Goal: Information Seeking & Learning: Learn about a topic

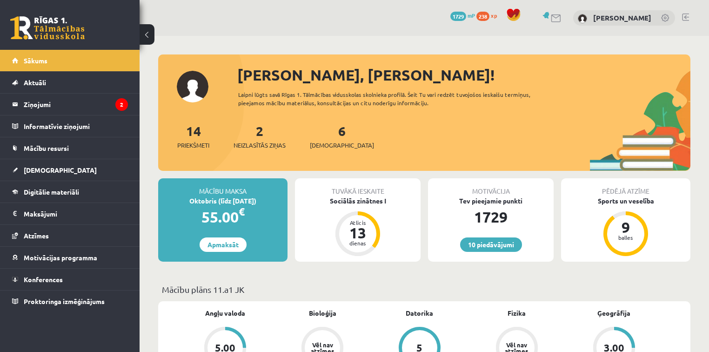
click at [255, 133] on div "2 Neizlasītās ziņas" at bounding box center [260, 135] width 52 height 29
click at [261, 133] on link "2 Neizlasītās ziņas" at bounding box center [260, 135] width 52 height 27
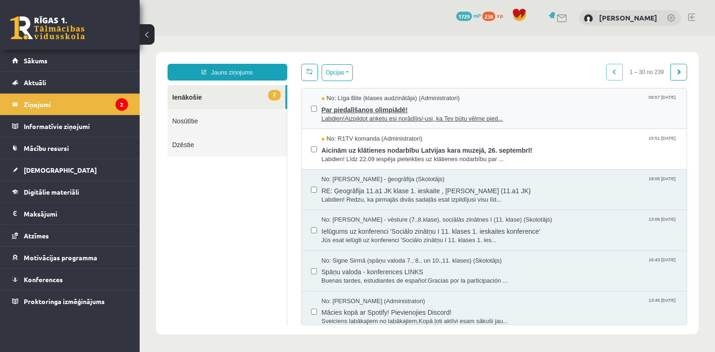
click at [348, 109] on span "Par piedalīšanos olimpiādē!" at bounding box center [499, 109] width 356 height 12
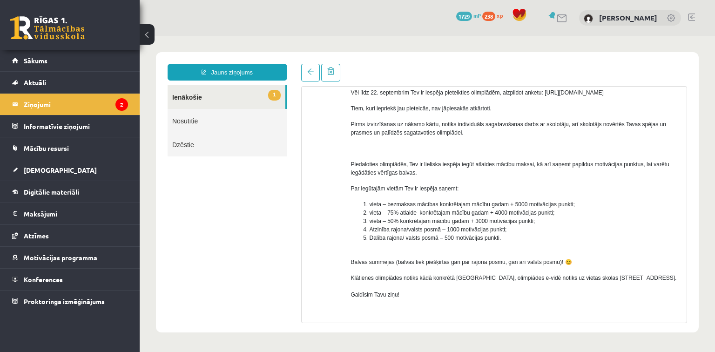
scroll to position [114, 0]
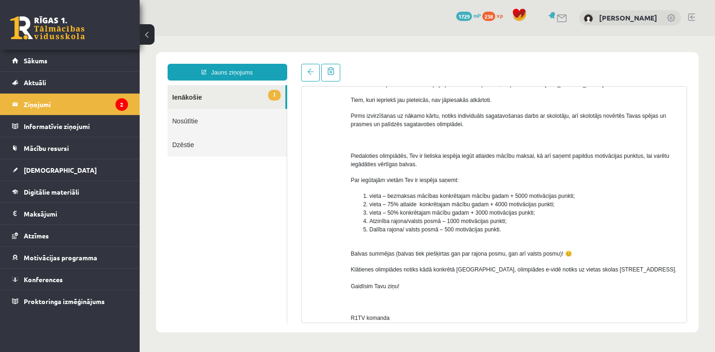
click at [692, 233] on div "Temats: Par piedalīšanos olimpiādē! 09:57 [DATE] No: [PERSON_NAME] (klases audz…" at bounding box center [494, 193] width 400 height 259
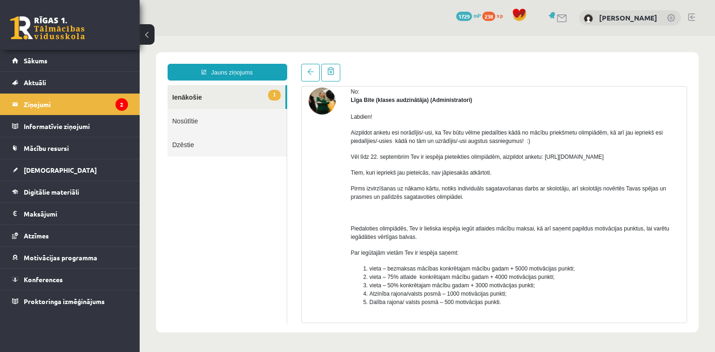
scroll to position [0, 0]
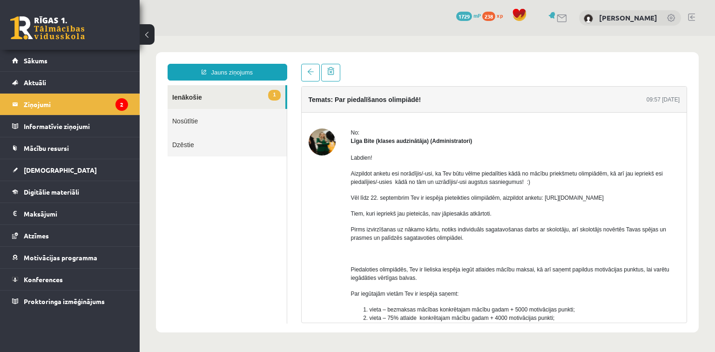
drag, startPoint x: 542, startPoint y: 195, endPoint x: 645, endPoint y: 187, distance: 103.6
click at [645, 187] on div "Labdien! Aizpildot anketu esi norādījis/-usi, ka Tev būtu vēlme piedalīties kād…" at bounding box center [515, 298] width 329 height 306
copy p "[URL][DOMAIN_NAME]"
click at [108, 96] on legend "Ziņojumi 2" at bounding box center [76, 104] width 104 height 21
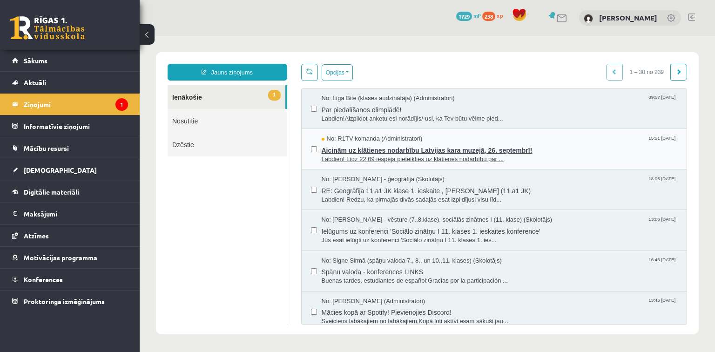
click at [359, 152] on span "Aicinām uz klātienes nodarbību Latvijas kara muzejā, 26. septembrī!" at bounding box center [499, 149] width 356 height 12
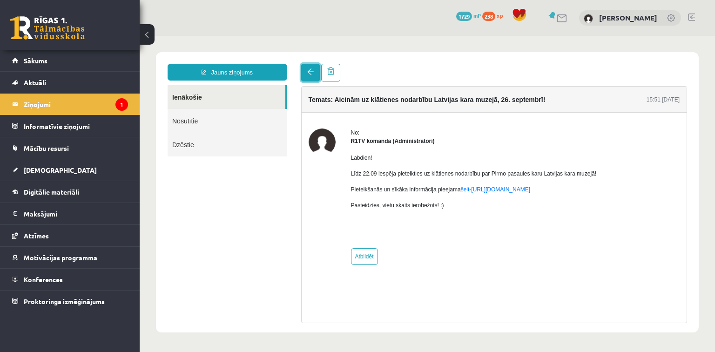
click at [307, 70] on span at bounding box center [310, 71] width 7 height 7
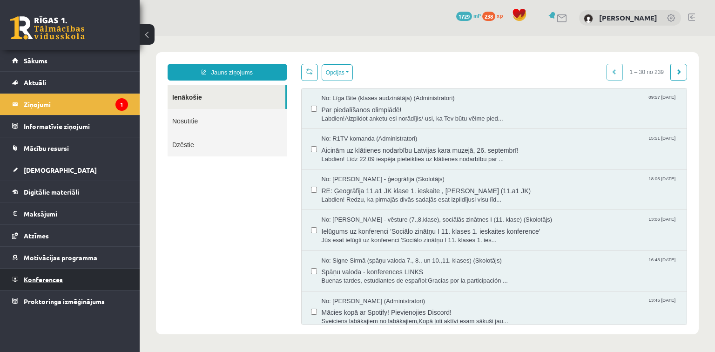
click at [80, 279] on link "Konferences" at bounding box center [70, 278] width 116 height 21
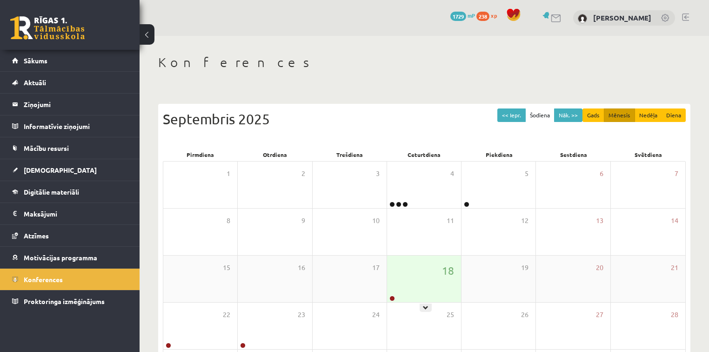
click at [437, 294] on div "18" at bounding box center [424, 278] width 74 height 47
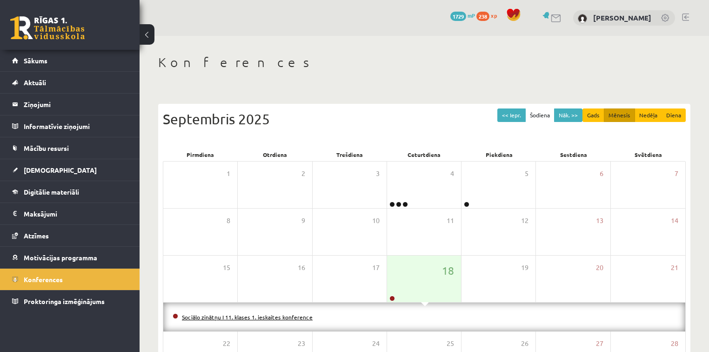
click at [263, 315] on link "Sociālo zinātņu I 11. klases 1. ieskaites konference" at bounding box center [247, 316] width 131 height 7
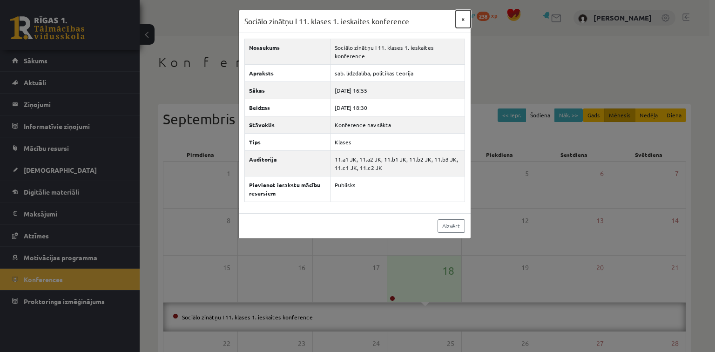
click at [461, 20] on button "×" at bounding box center [462, 19] width 15 height 18
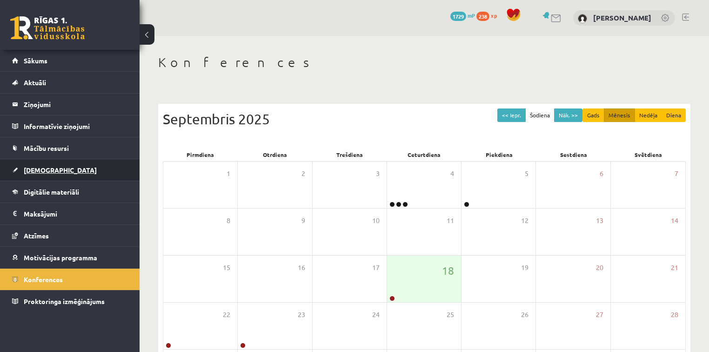
click at [52, 163] on link "[DEMOGRAPHIC_DATA]" at bounding box center [70, 169] width 116 height 21
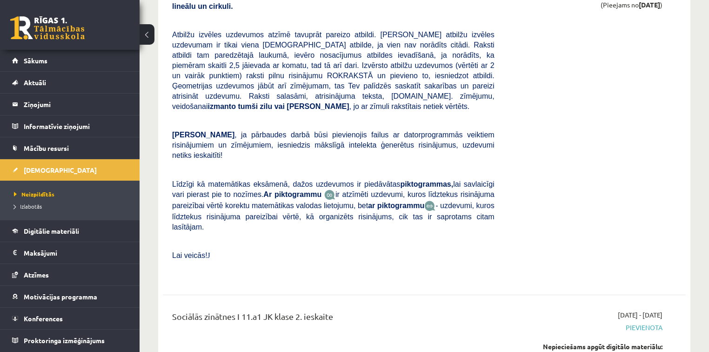
scroll to position [2842, 0]
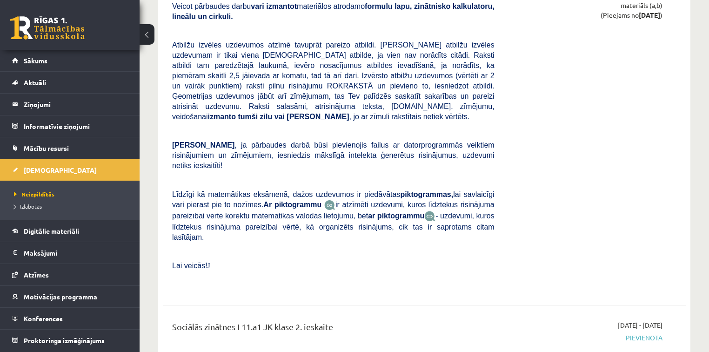
drag, startPoint x: 714, startPoint y: 33, endPoint x: 691, endPoint y: 233, distance: 201.4
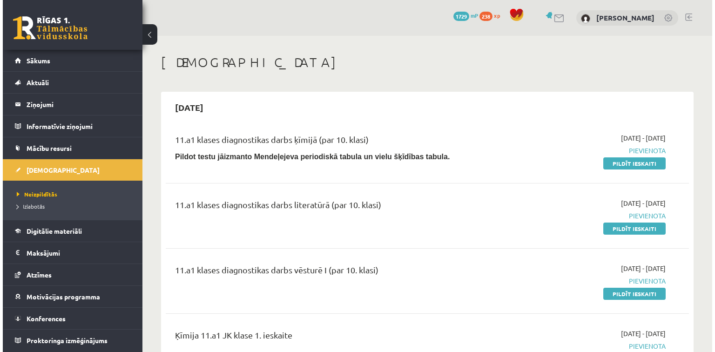
scroll to position [0, 0]
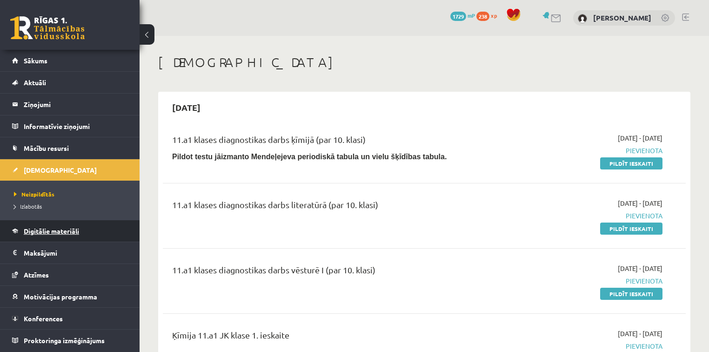
click at [92, 230] on link "Digitālie materiāli" at bounding box center [70, 230] width 116 height 21
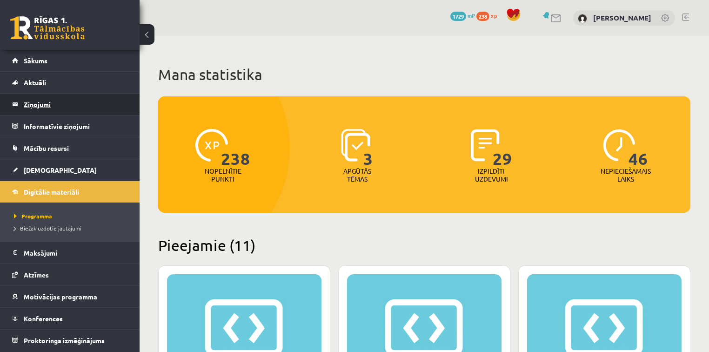
click at [99, 108] on legend "Ziņojumi 1" at bounding box center [76, 104] width 104 height 21
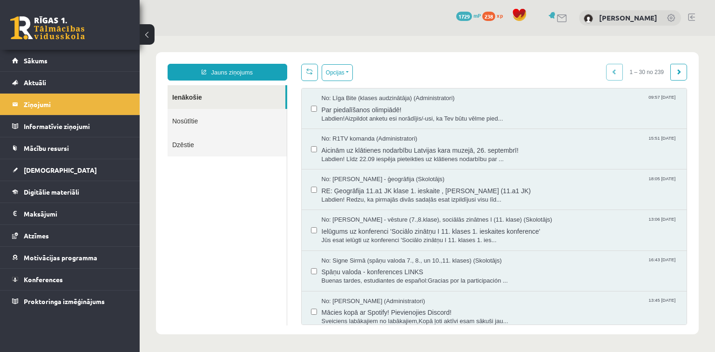
click at [127, 21] on div "0 Dāvanas 1729 mP 238 xp" at bounding box center [70, 25] width 140 height 50
